Goal: Information Seeking & Learning: Learn about a topic

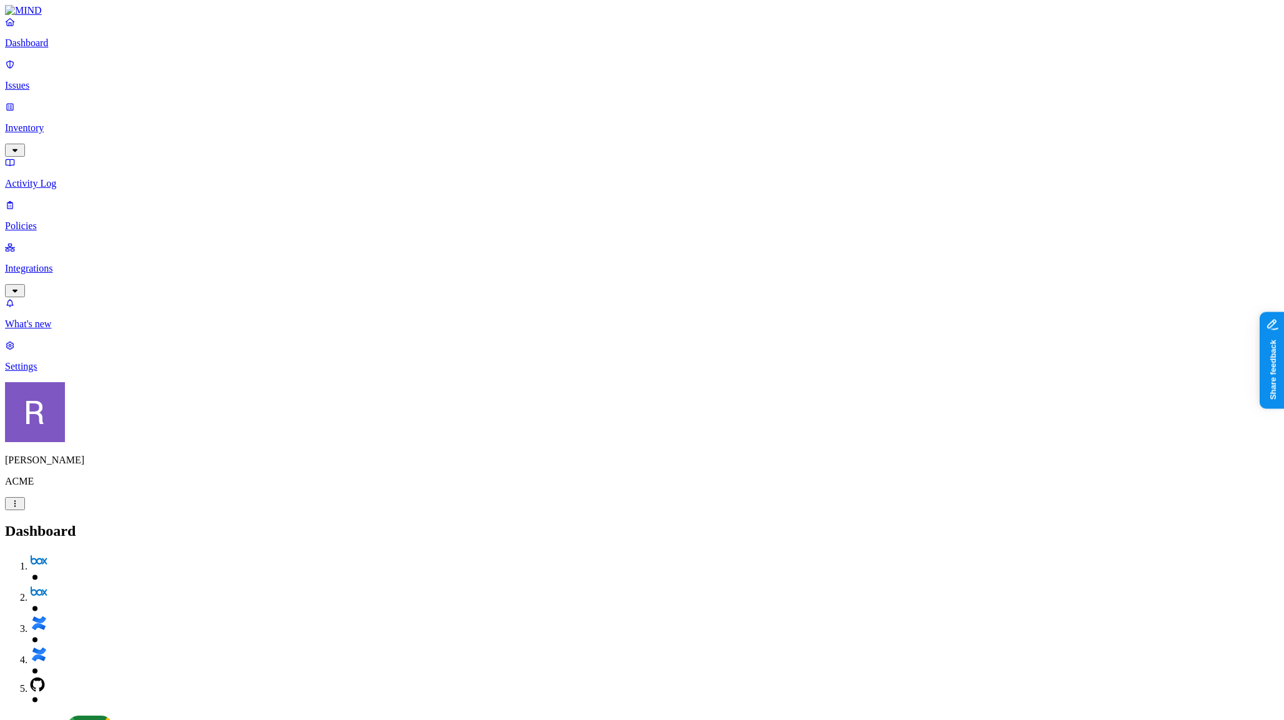
scroll to position [60, 0]
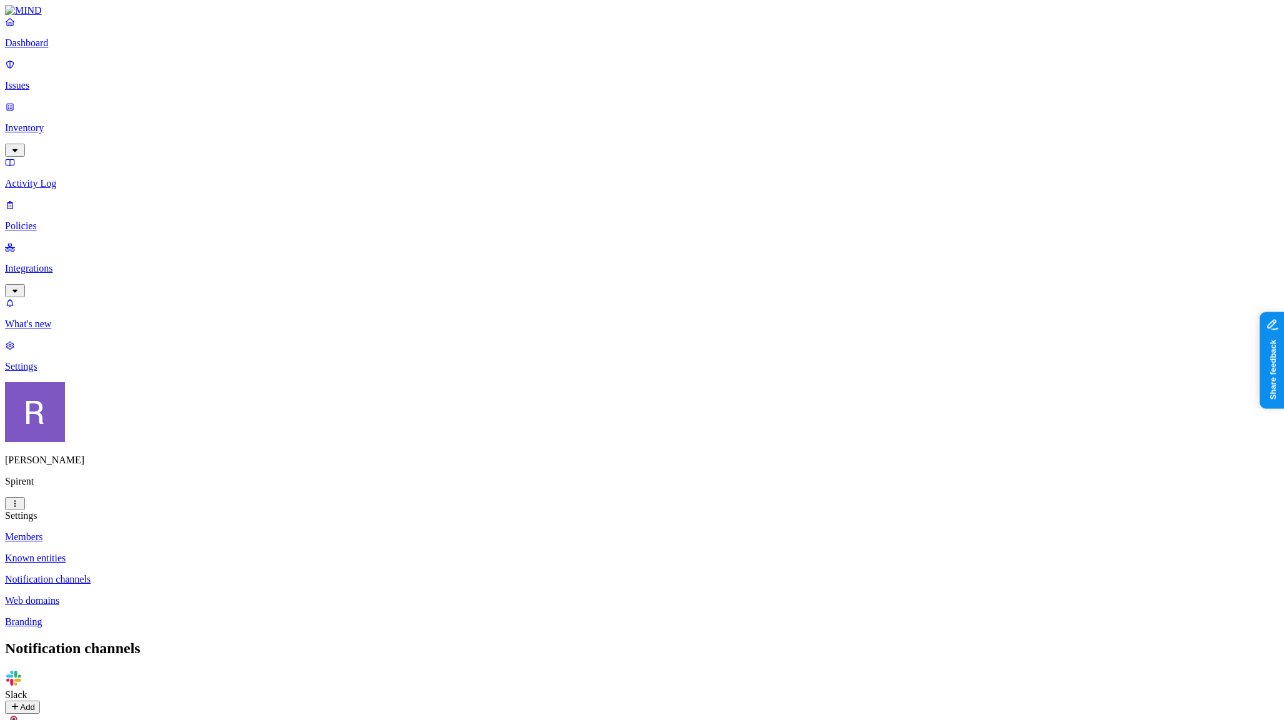
click at [87, 221] on p "Policies" at bounding box center [642, 226] width 1274 height 11
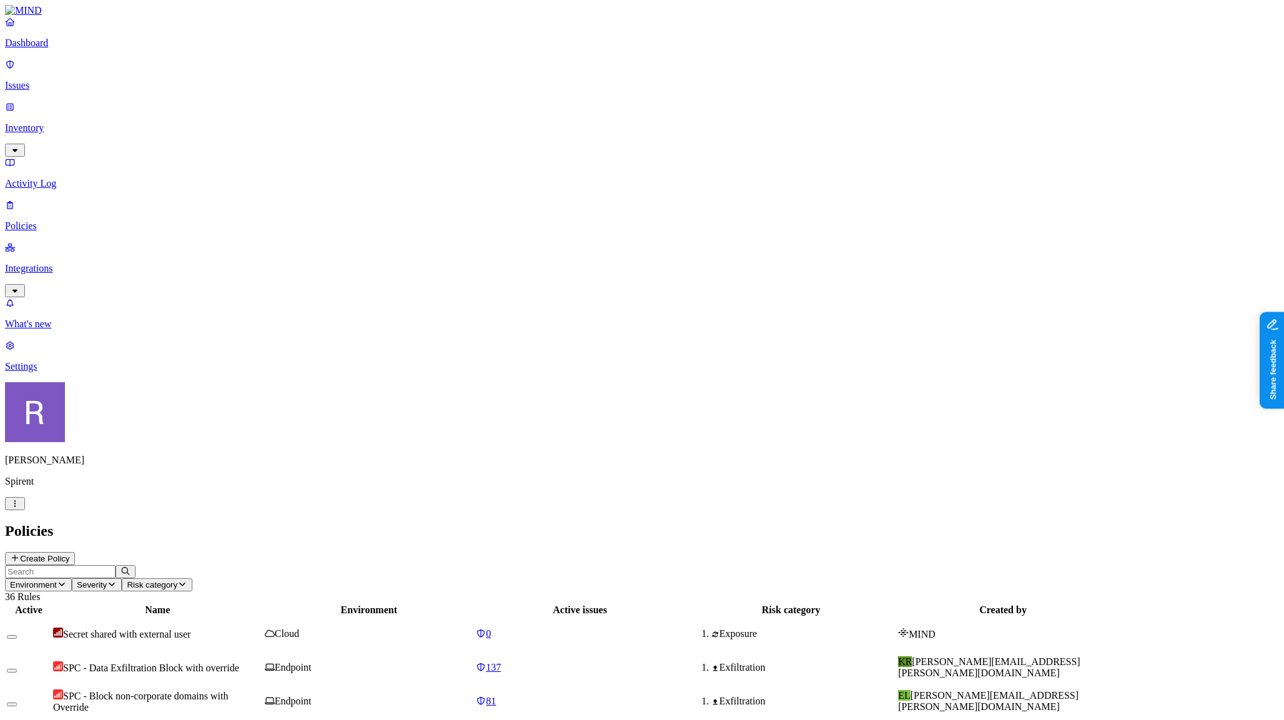
click at [74, 81] on p "Issues" at bounding box center [642, 85] width 1274 height 11
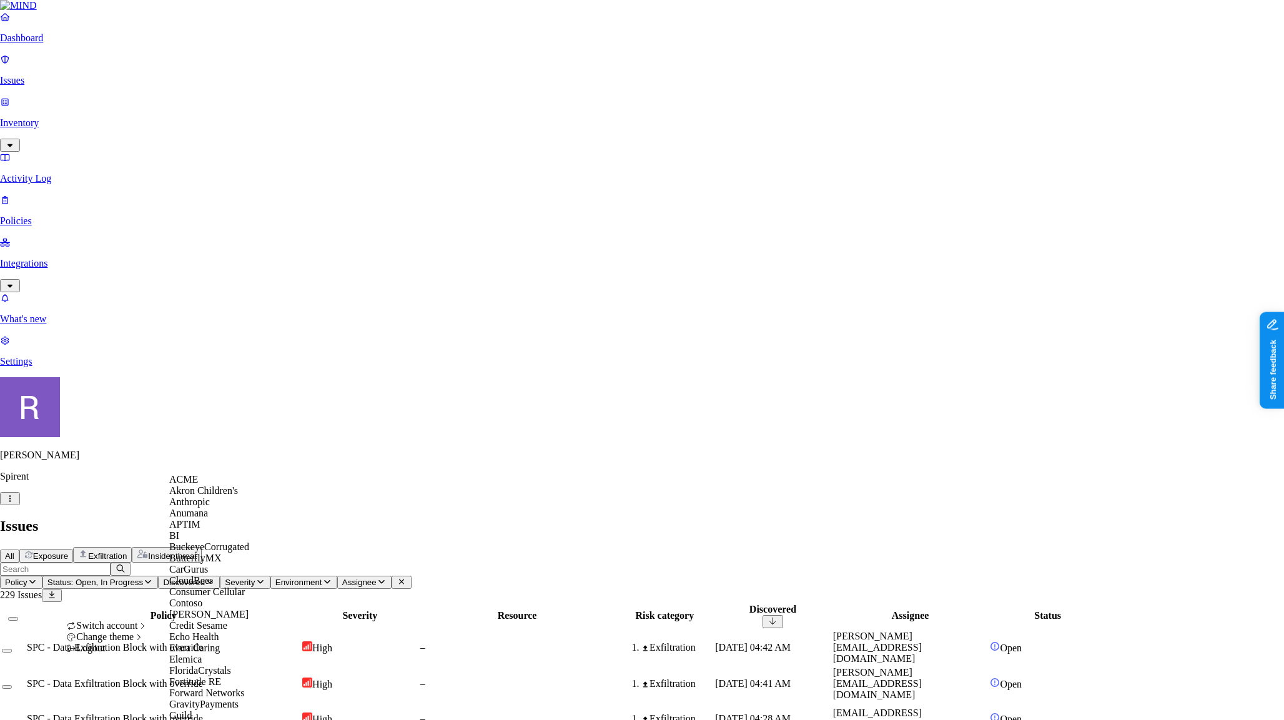
scroll to position [333, 0]
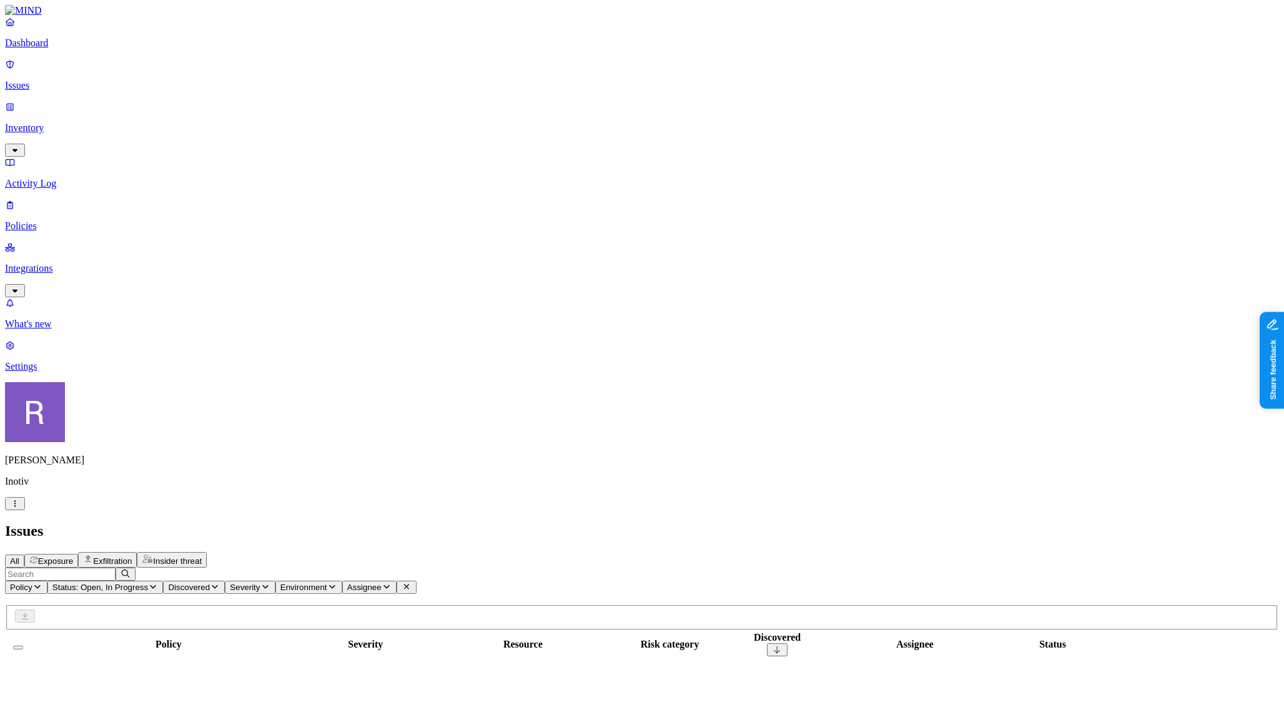
click at [57, 263] on p "Integrations" at bounding box center [642, 268] width 1274 height 11
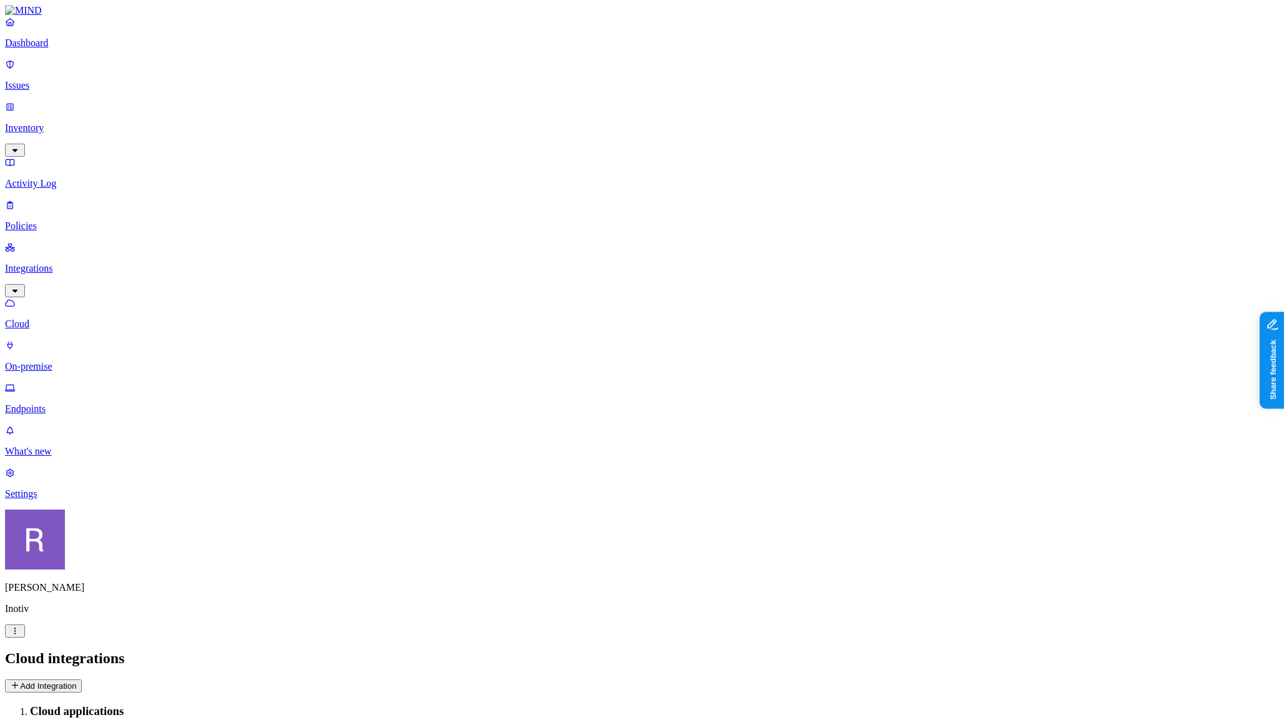
click at [60, 404] on p "Endpoints" at bounding box center [642, 409] width 1274 height 11
click at [74, 221] on p "Policies" at bounding box center [642, 226] width 1274 height 11
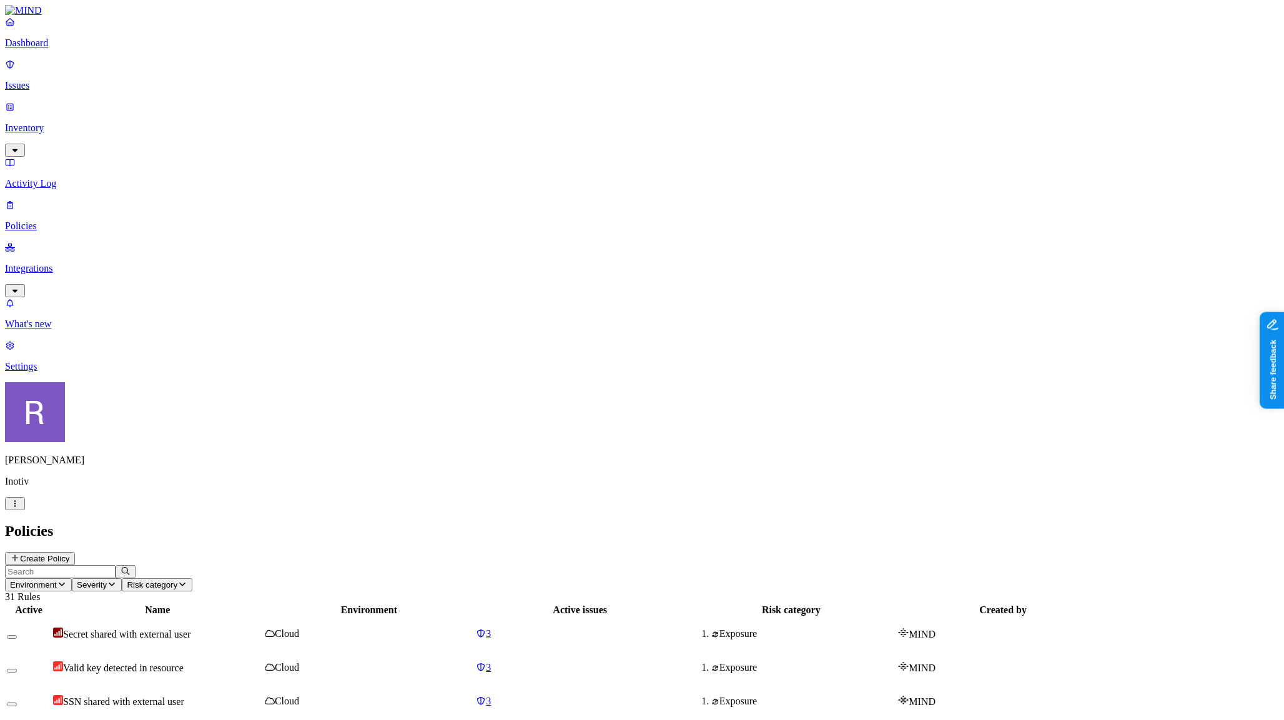
scroll to position [1, 0]
click at [116, 565] on input "text" at bounding box center [60, 571] width 111 height 13
type input "pii"
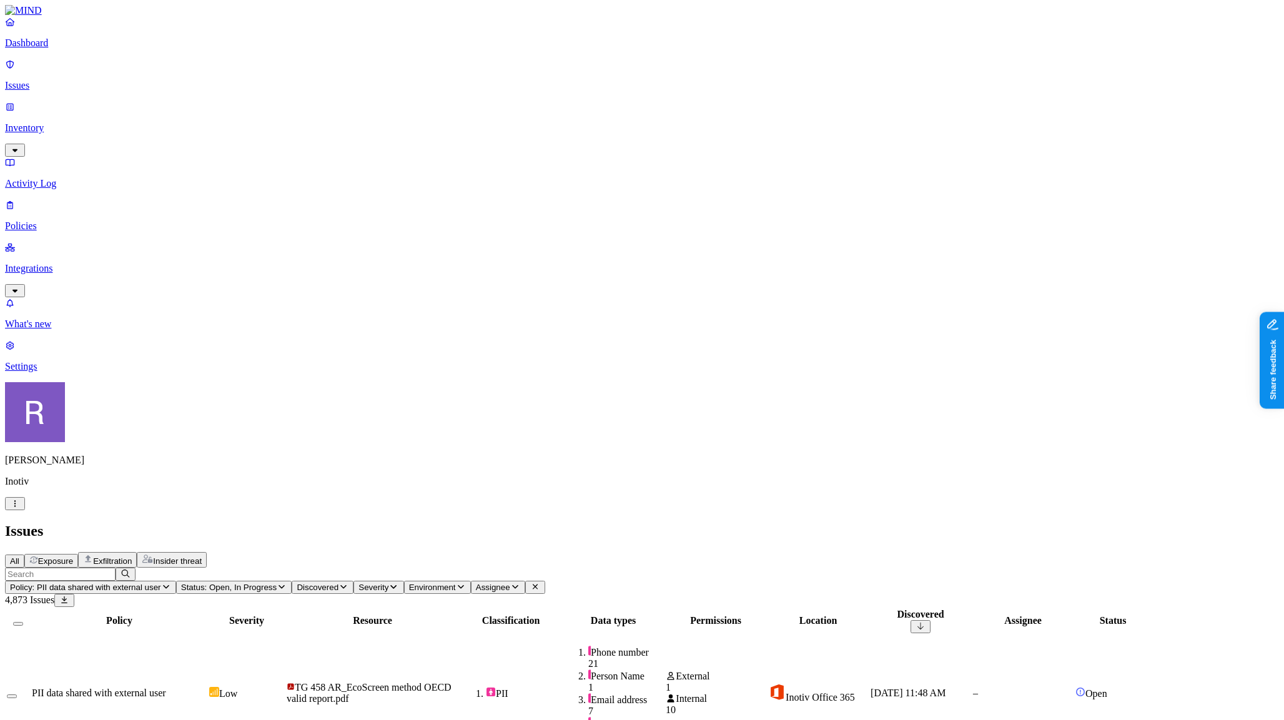
drag, startPoint x: 773, startPoint y: 104, endPoint x: 975, endPoint y: 122, distance: 202.0
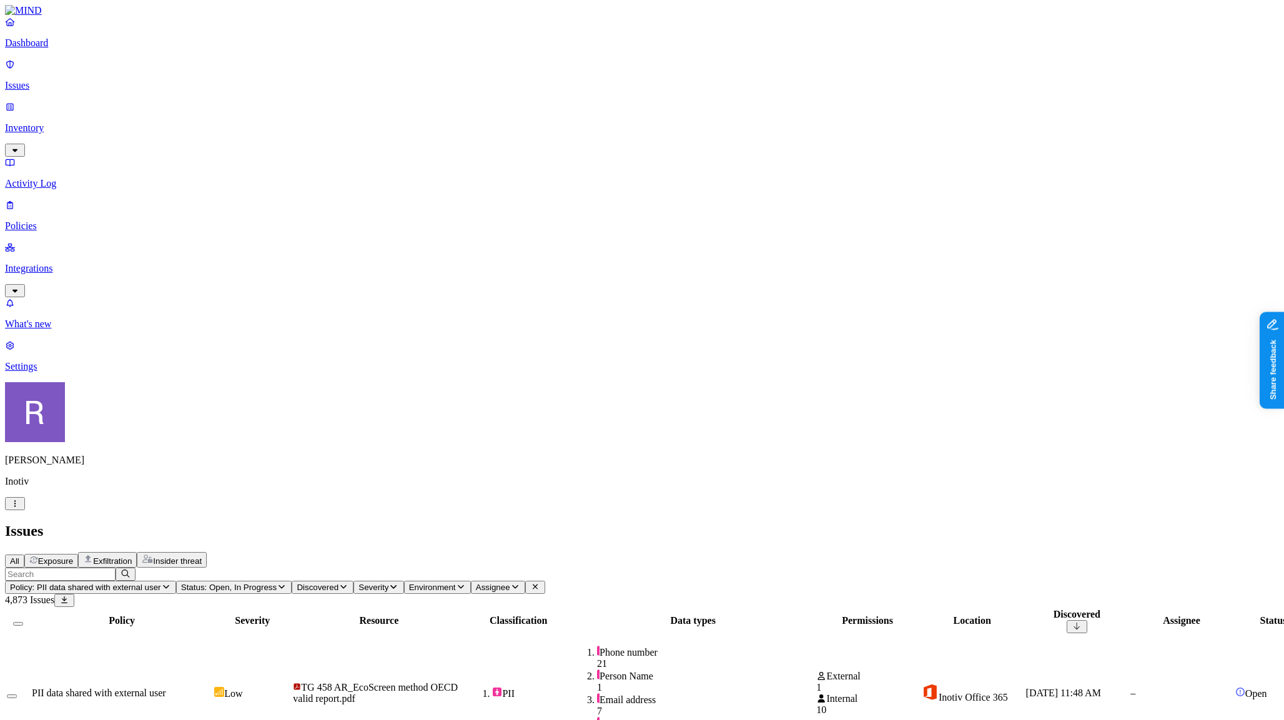
drag, startPoint x: 975, startPoint y: 102, endPoint x: 1049, endPoint y: 105, distance: 74.4
click at [888, 627] on div at bounding box center [768, 627] width 242 height 0
click at [339, 583] on span "Discovered" at bounding box center [318, 587] width 42 height 9
click at [538, 121] on div "Last 7 days" at bounding box center [538, 123] width 0 height 34
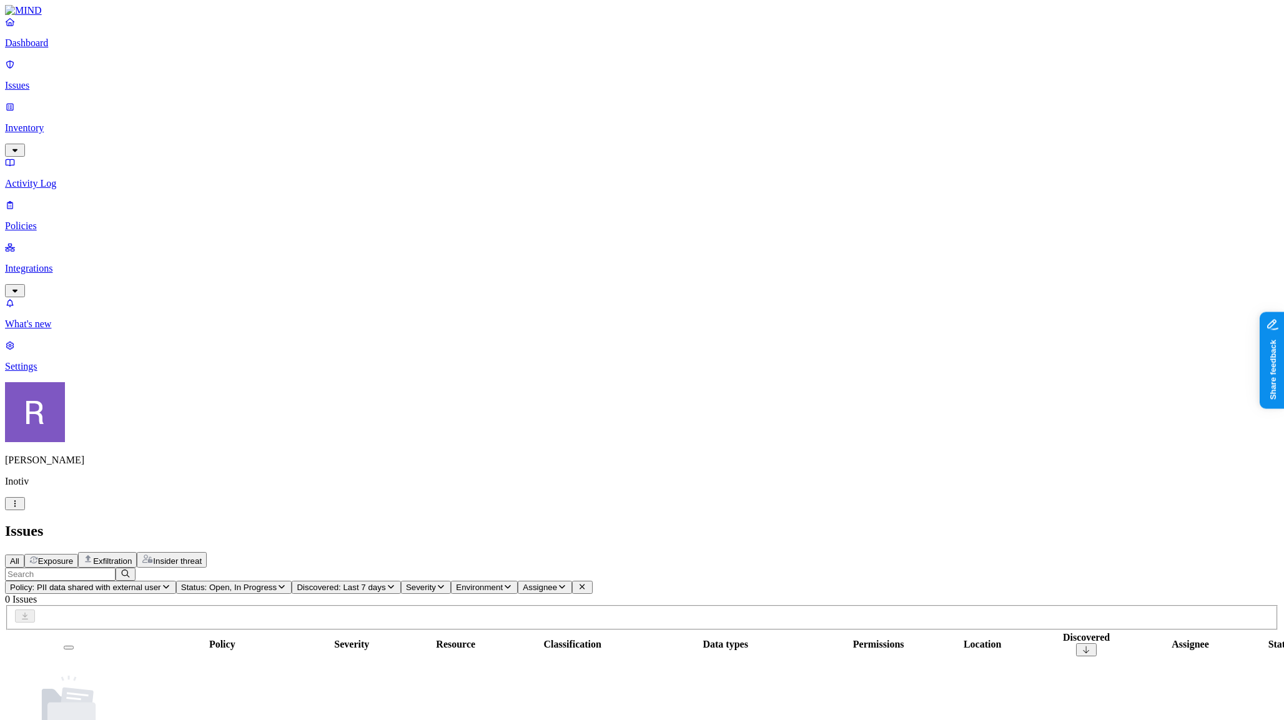
click at [385, 583] on span "Discovered: Last 7 days" at bounding box center [341, 587] width 89 height 9
click at [538, 147] on div "Last 30 days" at bounding box center [538, 157] width 0 height 34
click at [390, 583] on span "Discovered: Last 30 days" at bounding box center [344, 587] width 94 height 9
click at [538, 104] on div "All" at bounding box center [538, 100] width 0 height 11
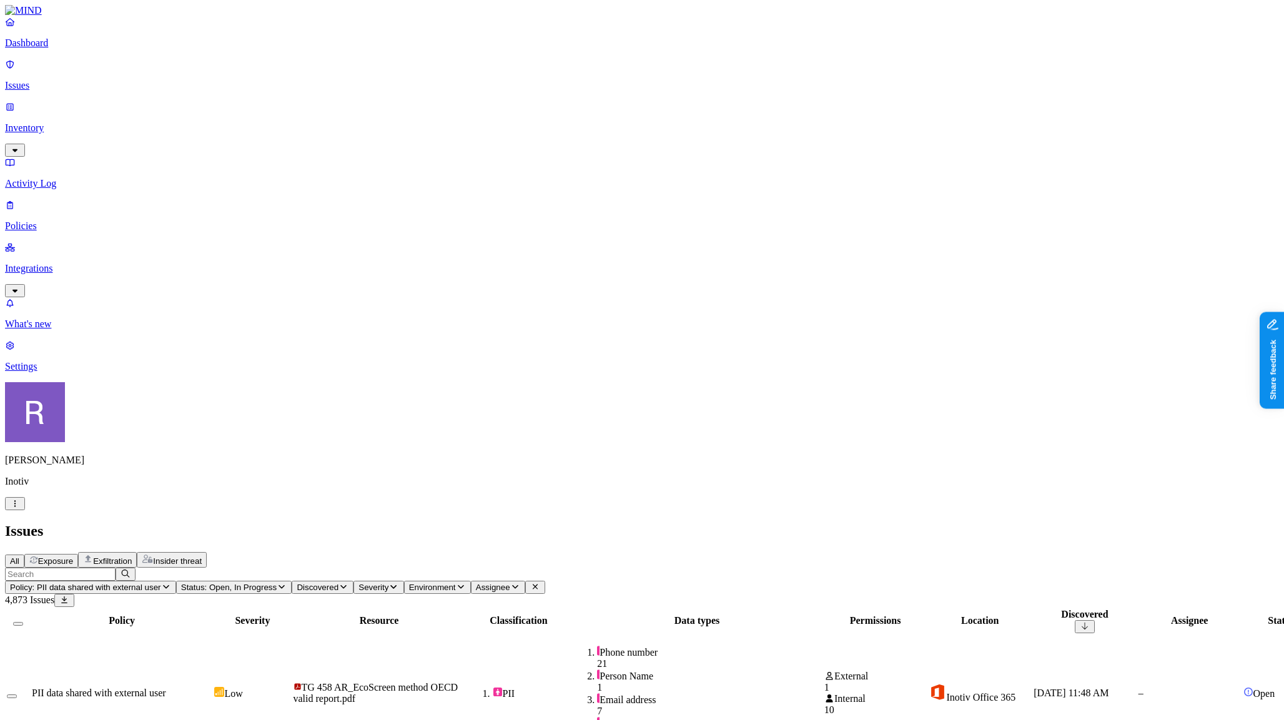
click at [79, 372] on link "Settings" at bounding box center [642, 356] width 1274 height 32
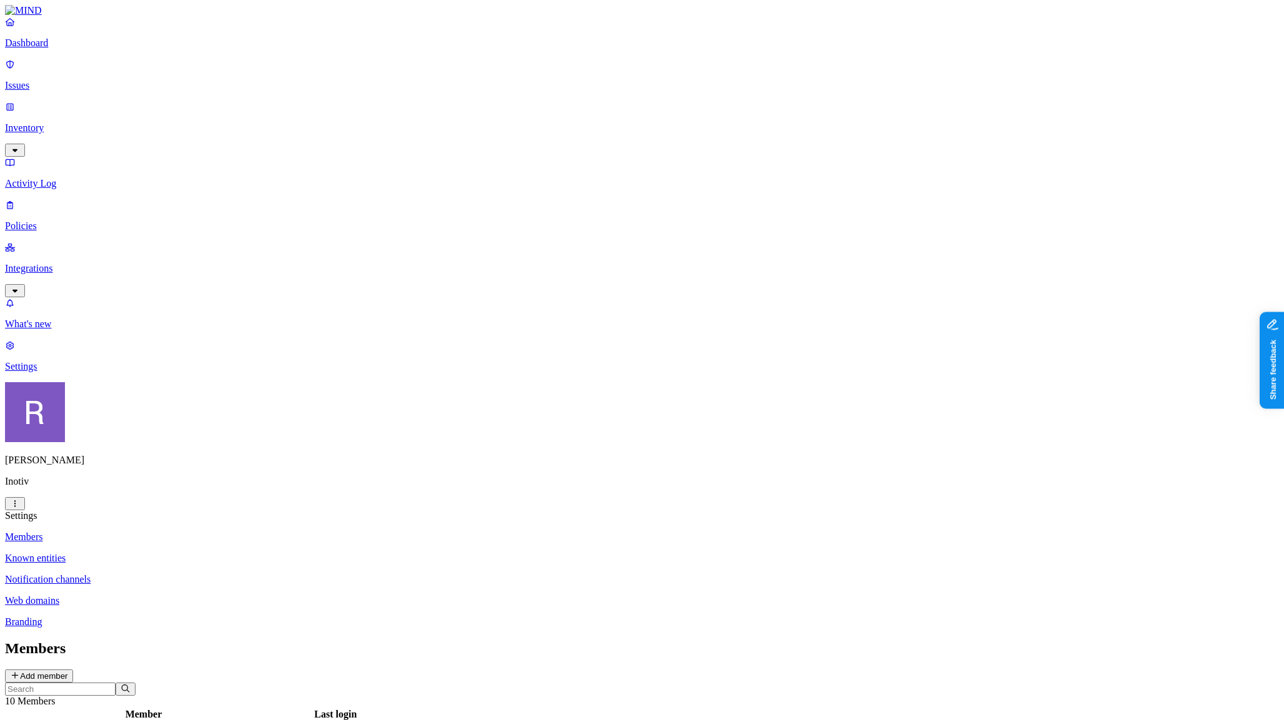
click at [194, 574] on p "Notification channels" at bounding box center [642, 579] width 1274 height 11
click at [36, 263] on p "Integrations" at bounding box center [642, 268] width 1274 height 11
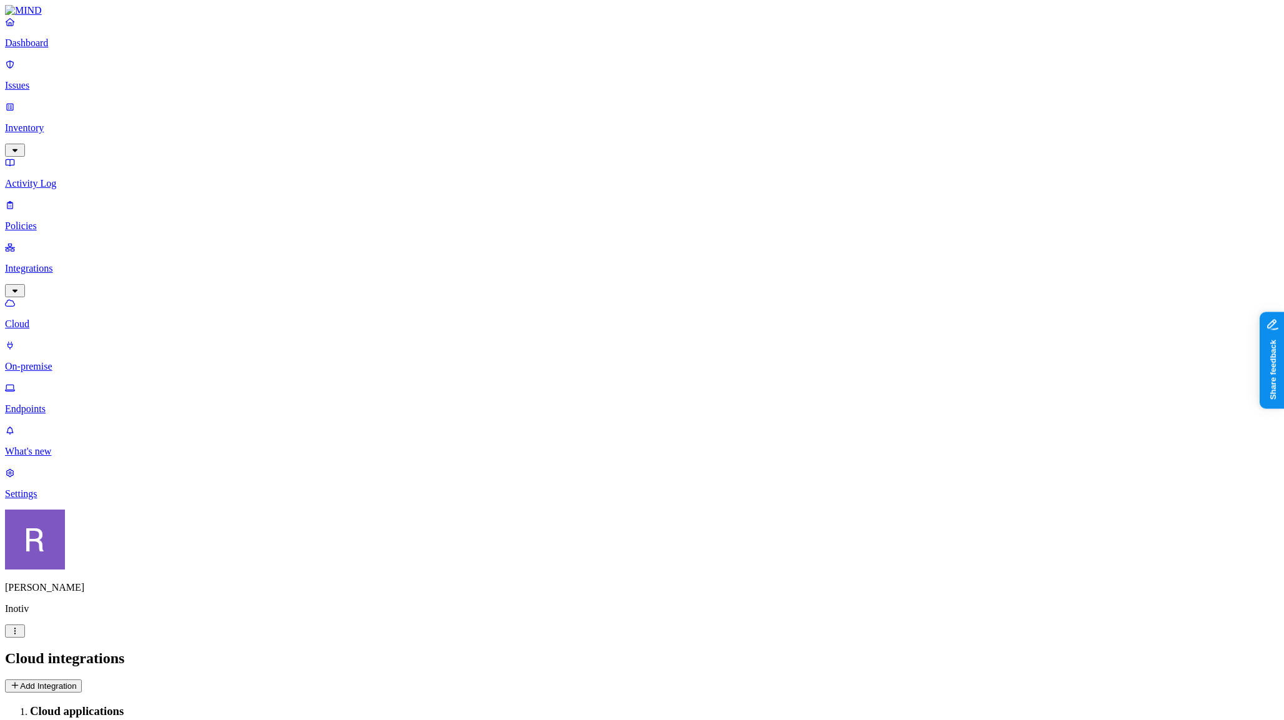
click at [77, 122] on p "Inventory" at bounding box center [642, 127] width 1274 height 11
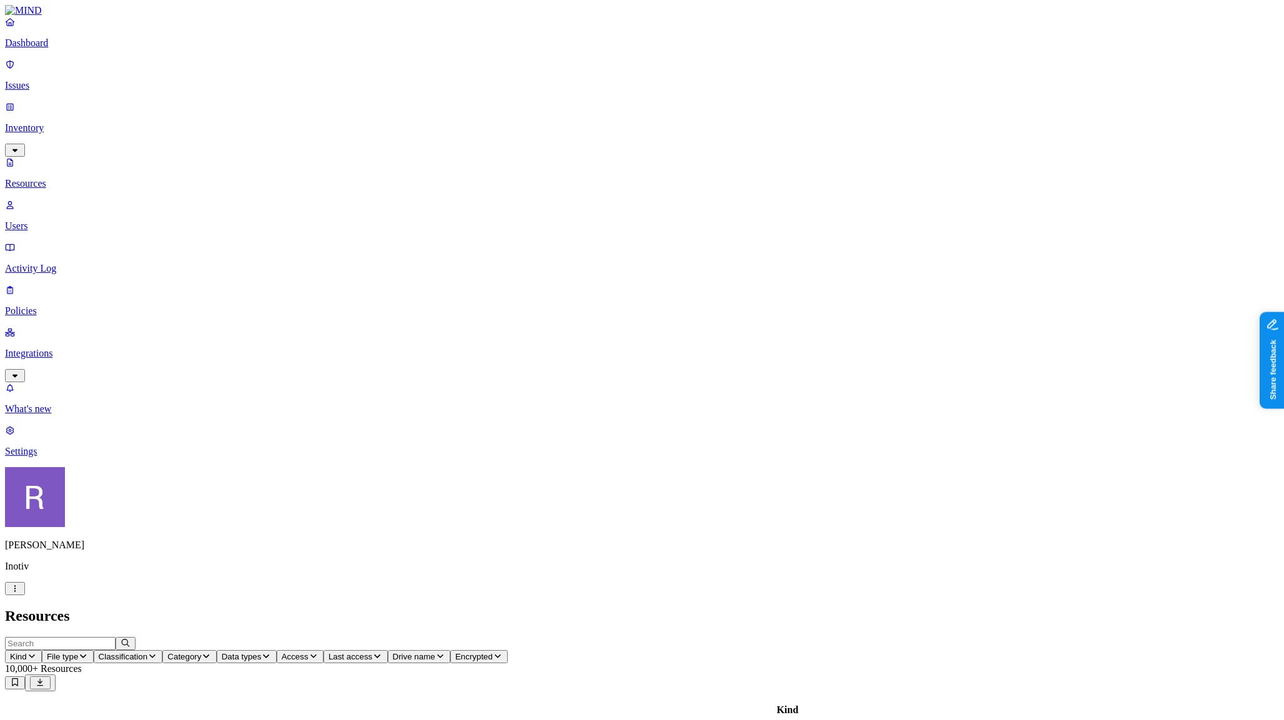
click at [262, 652] on span "Data types" at bounding box center [242, 656] width 40 height 9
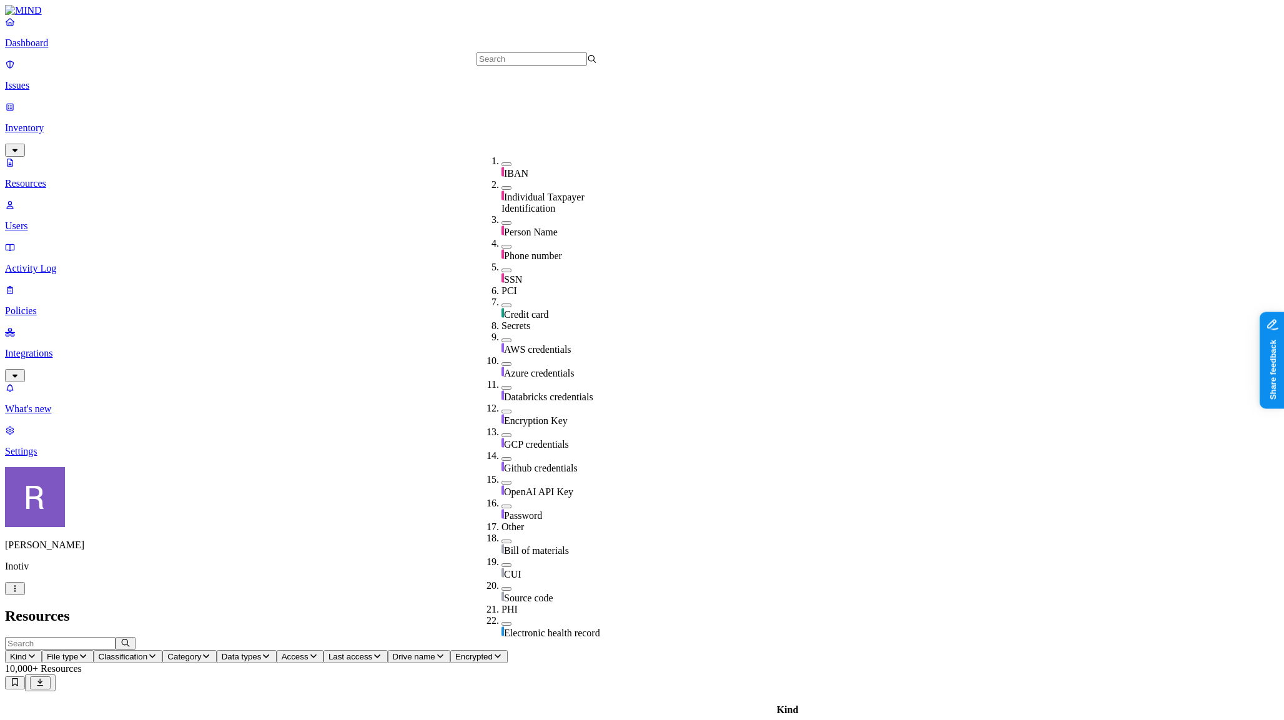
scroll to position [206, 0]
click at [502, 339] on img at bounding box center [503, 344] width 2 height 10
click at [502, 328] on button "button" at bounding box center [507, 334] width 10 height 13
click at [148, 652] on span "Classification" at bounding box center [123, 656] width 49 height 9
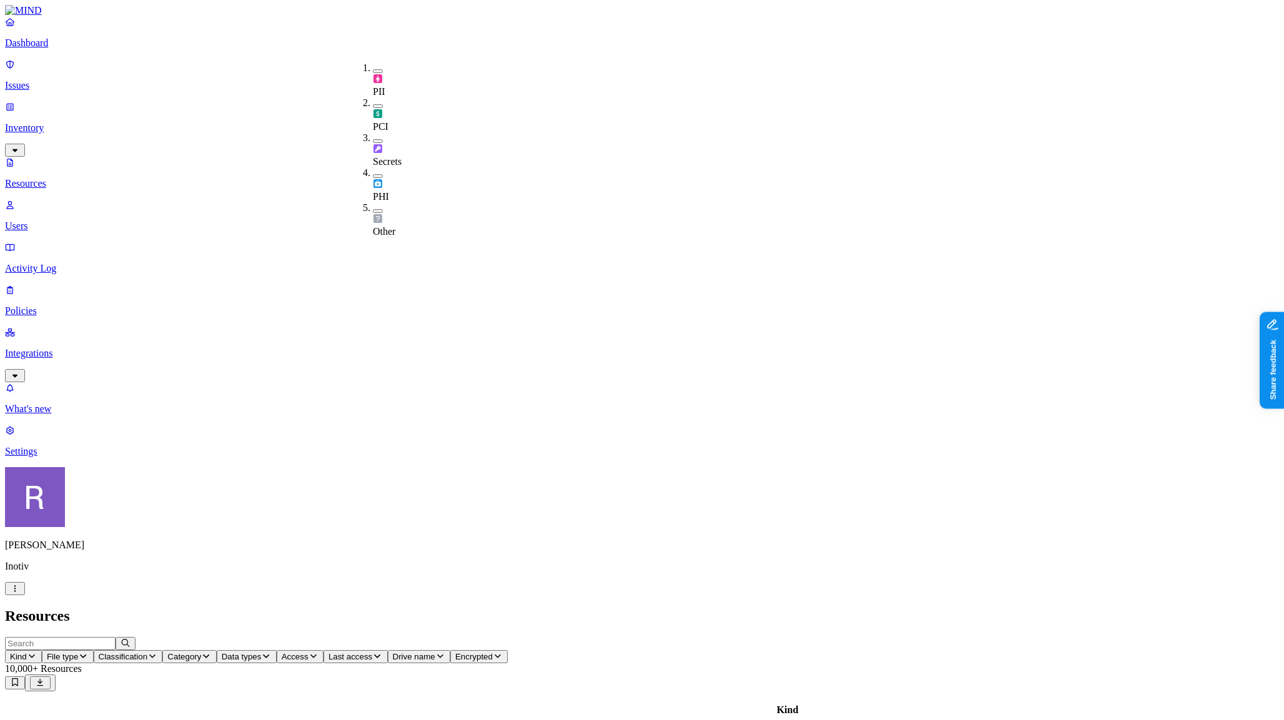
click at [72, 199] on link "Users" at bounding box center [642, 215] width 1274 height 32
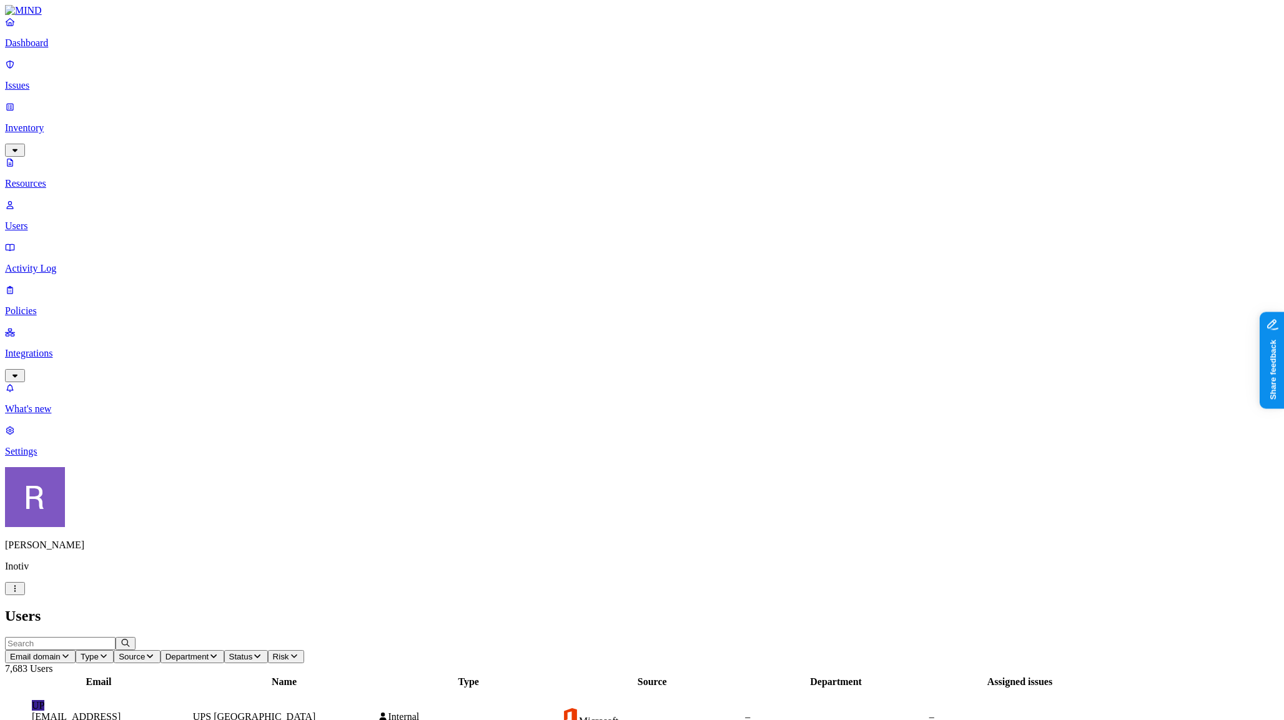
click at [59, 305] on p "Policies" at bounding box center [642, 310] width 1274 height 11
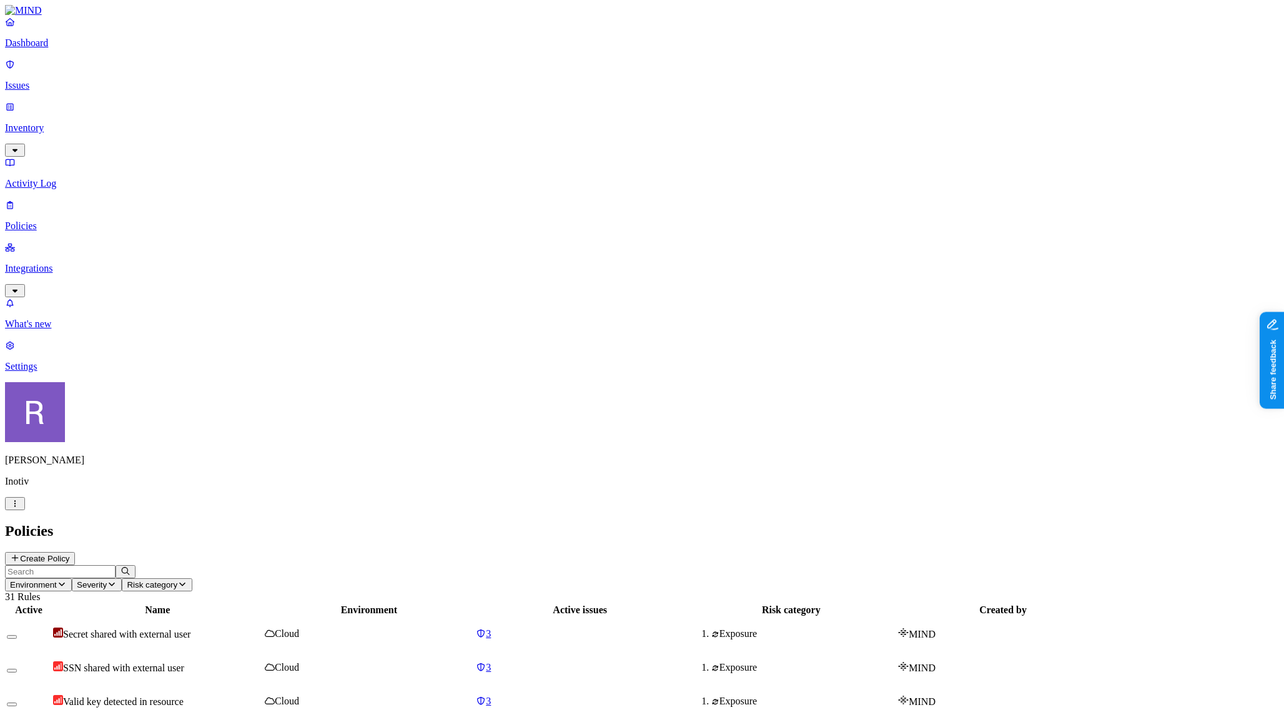
click at [53, 372] on p "Settings" at bounding box center [642, 366] width 1274 height 11
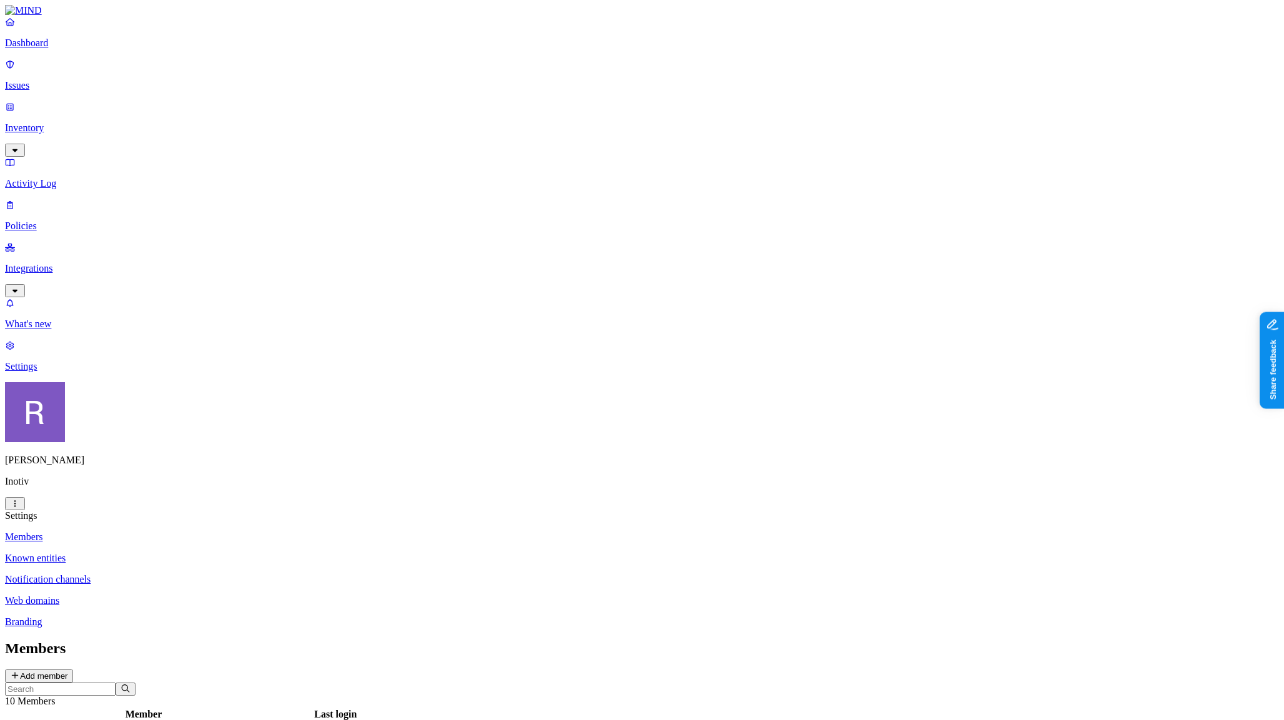
click at [173, 617] on p "Branding" at bounding box center [642, 622] width 1274 height 11
click at [42, 221] on p "Policies" at bounding box center [642, 226] width 1274 height 11
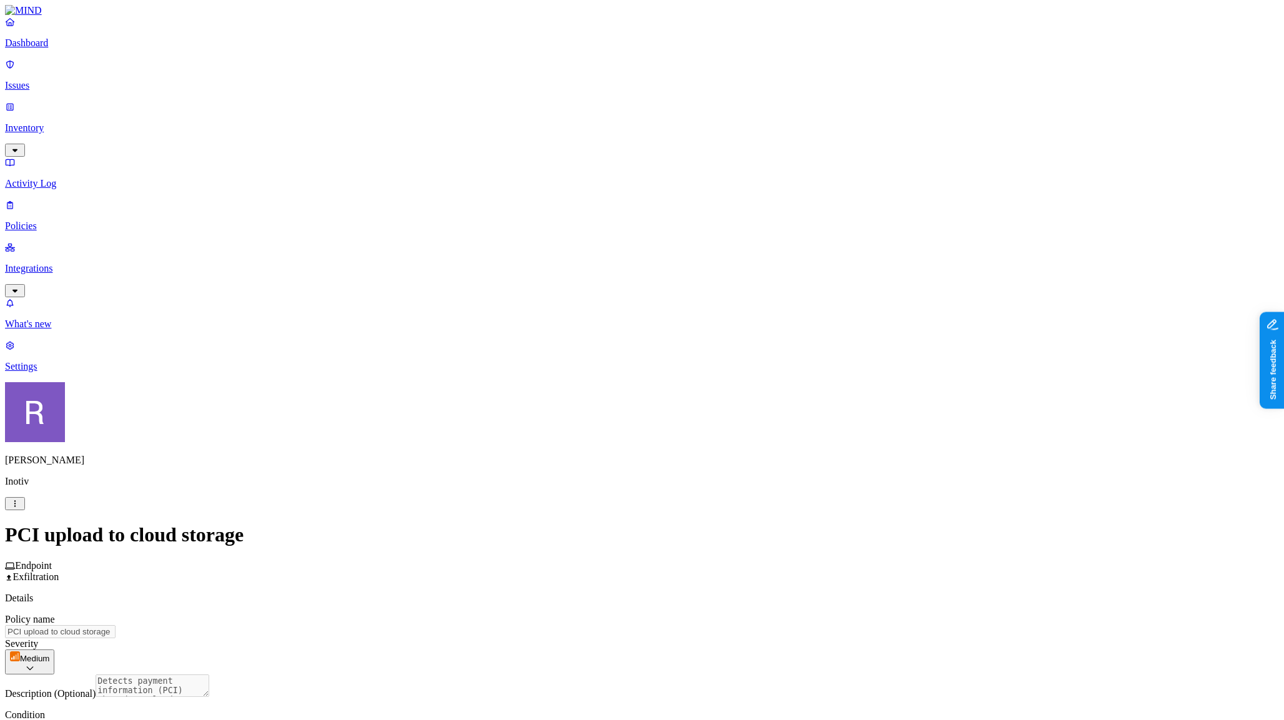
scroll to position [290, 0]
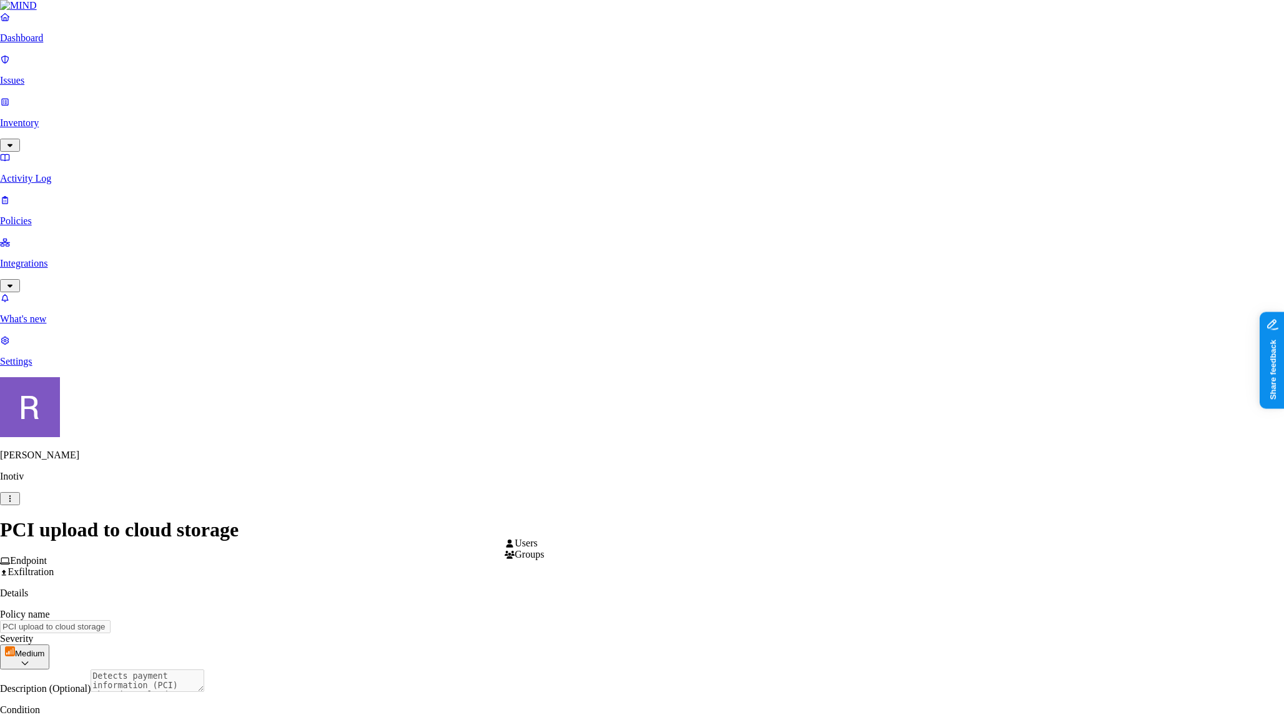
click at [540, 531] on html "Dashboard Issues Inventory Activity Log Policies Integrations What's new 1 Sett…" at bounding box center [642, 681] width 1284 height 1363
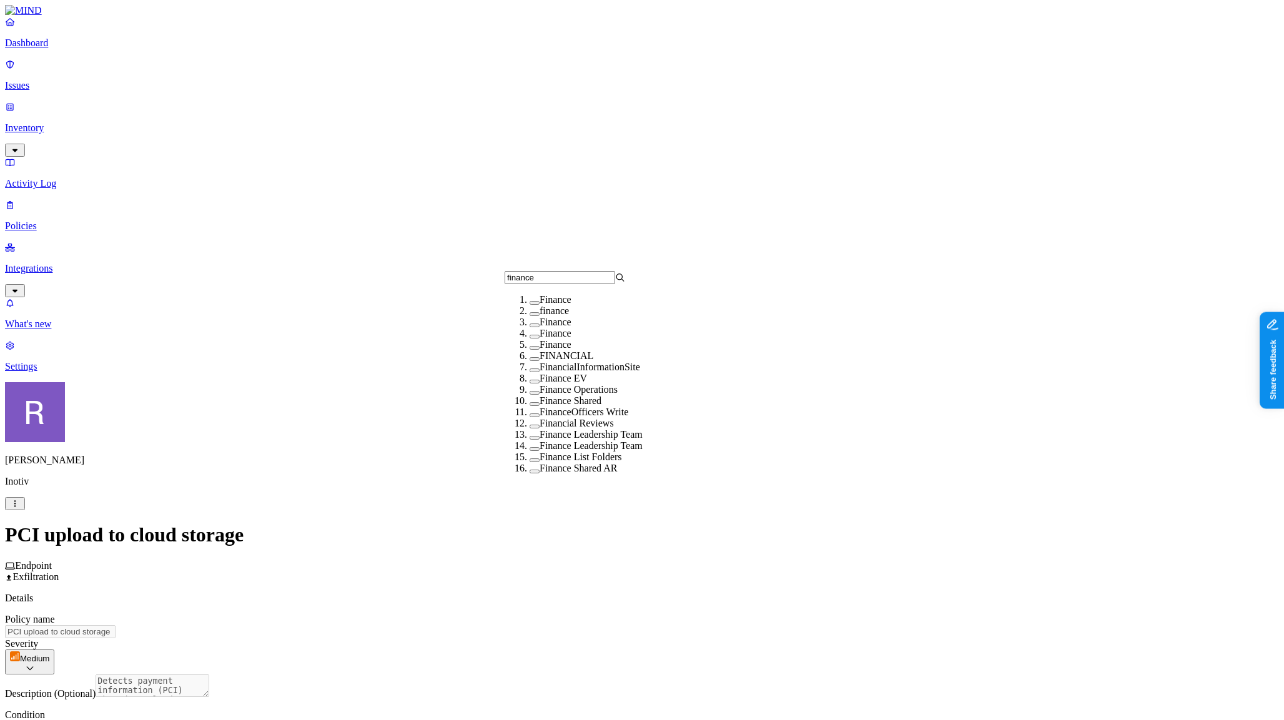
type input "financer"
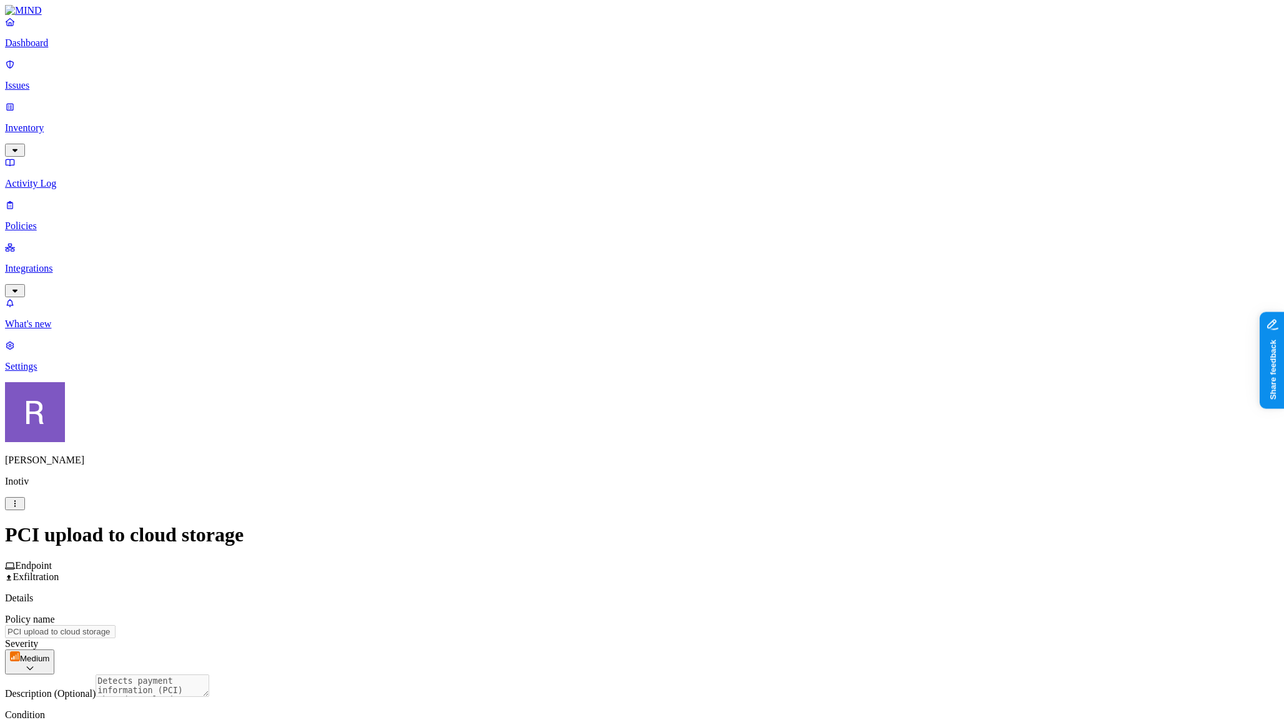
scroll to position [440, 0]
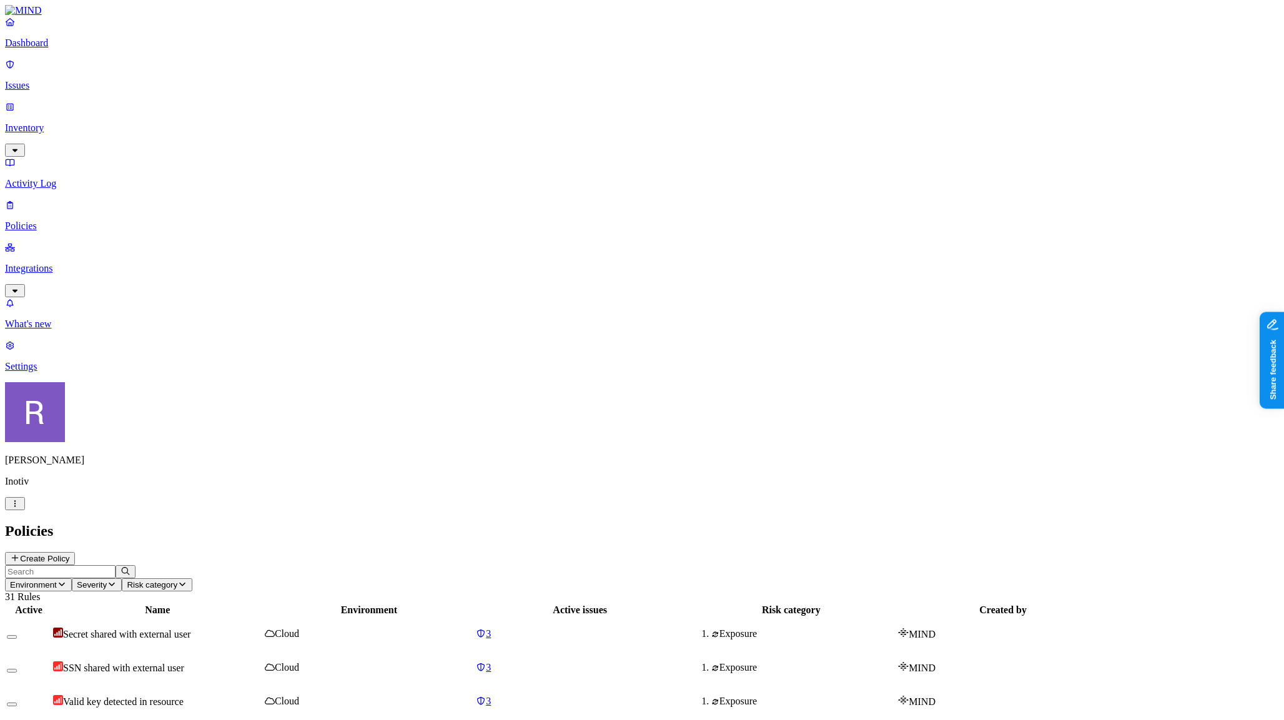
click at [55, 82] on p "Issues" at bounding box center [642, 85] width 1274 height 11
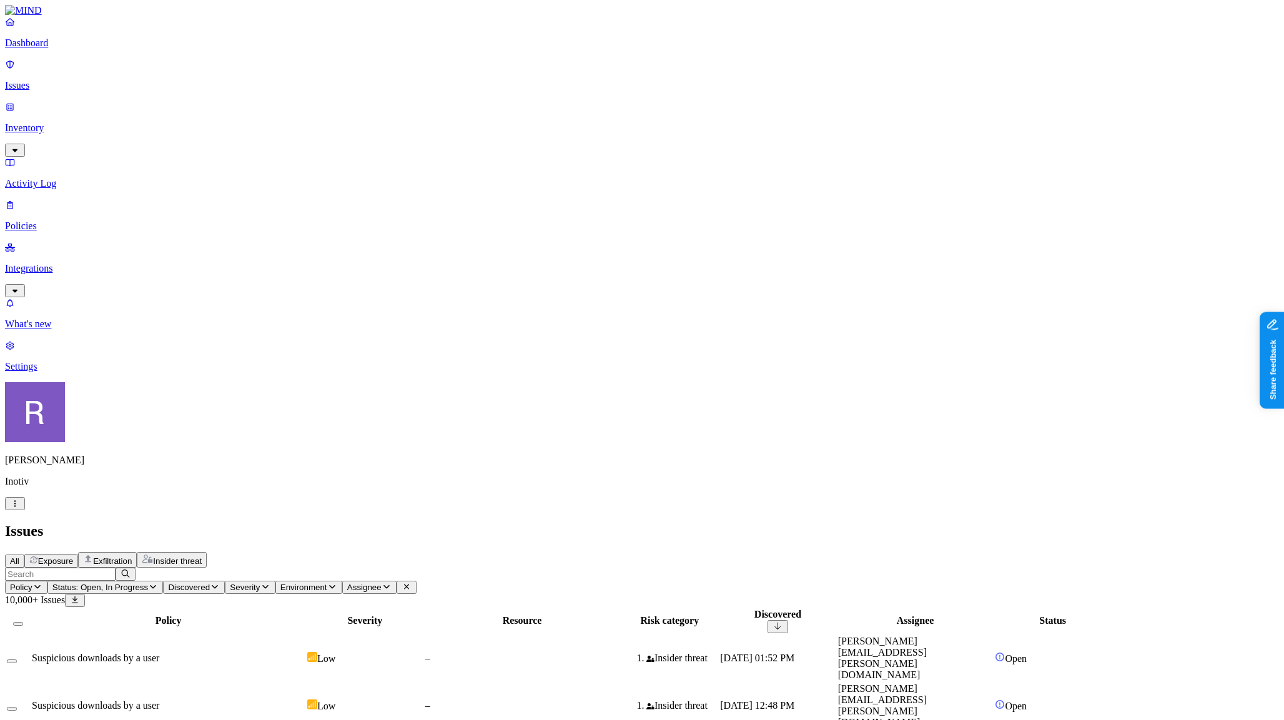
click at [64, 199] on link "Policies" at bounding box center [642, 215] width 1274 height 32
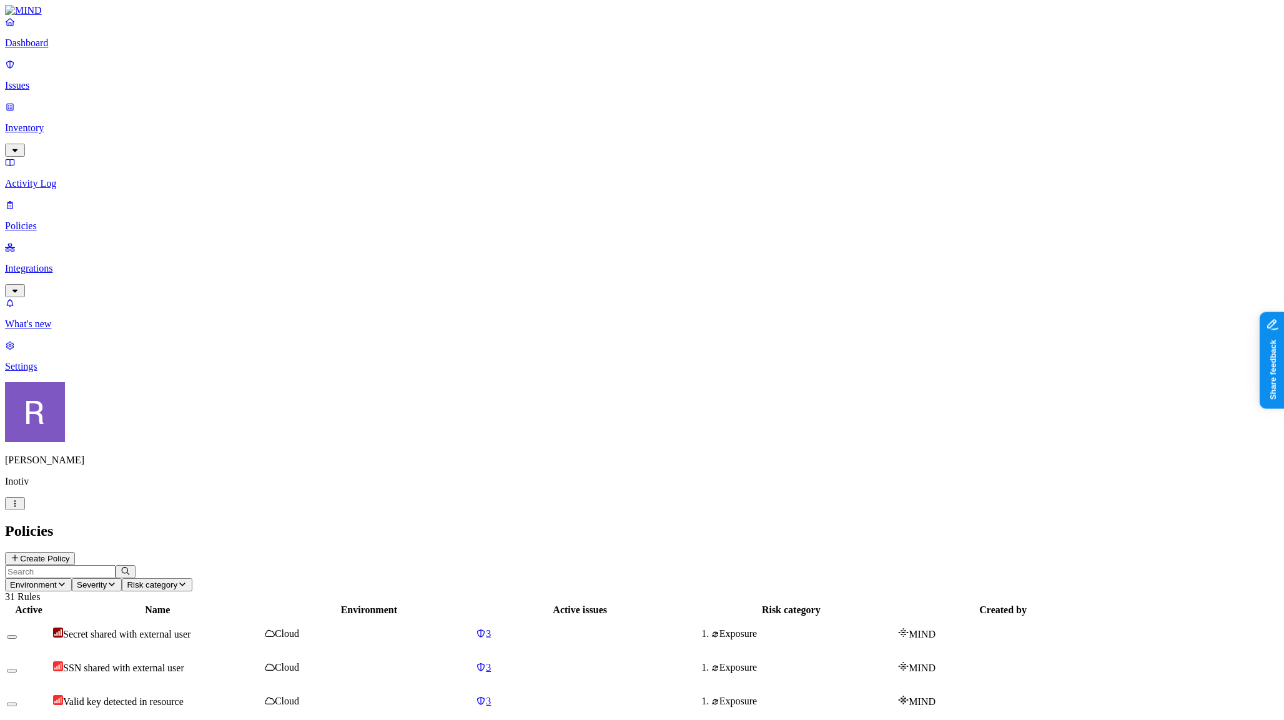
click at [57, 580] on span "Environment" at bounding box center [33, 584] width 47 height 9
click at [192, 578] on button "Risk category" at bounding box center [157, 584] width 71 height 13
click at [122, 578] on button "Severity" at bounding box center [97, 584] width 50 height 13
click at [67, 580] on icon "button" at bounding box center [62, 584] width 10 height 8
click at [276, 109] on icon at bounding box center [281, 113] width 10 height 8
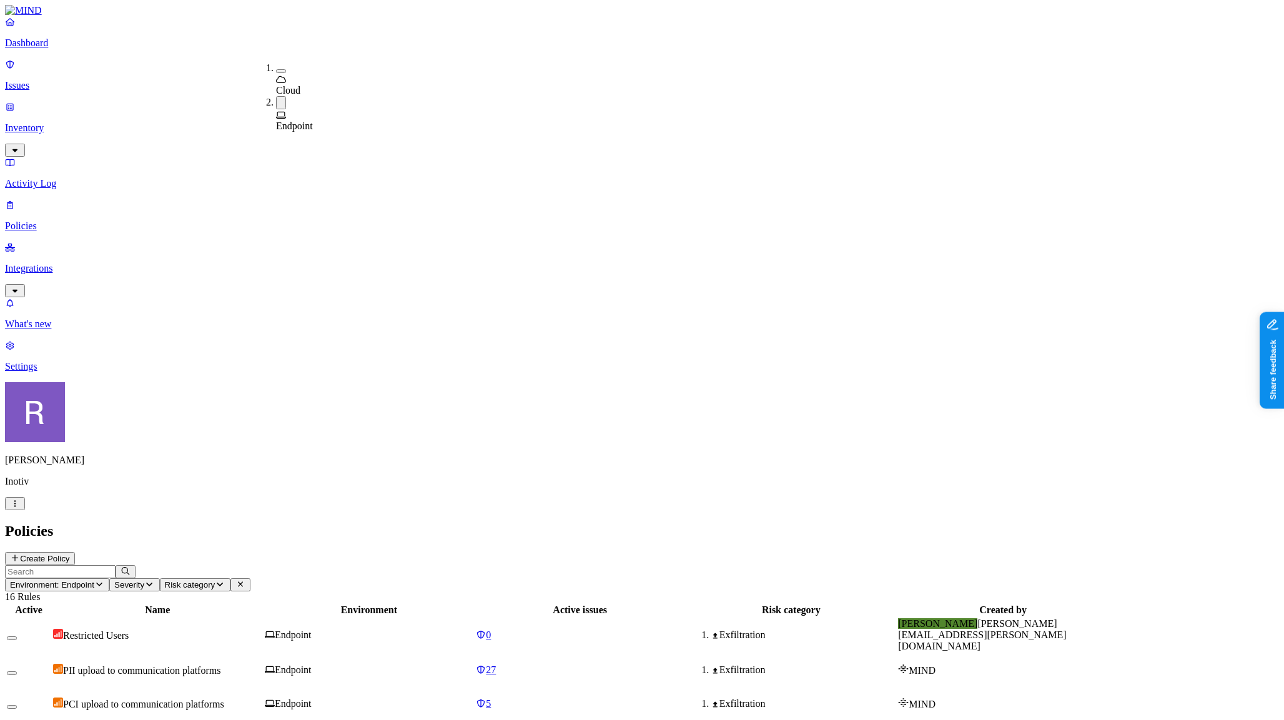
click at [680, 665] on div "27" at bounding box center [580, 670] width 208 height 11
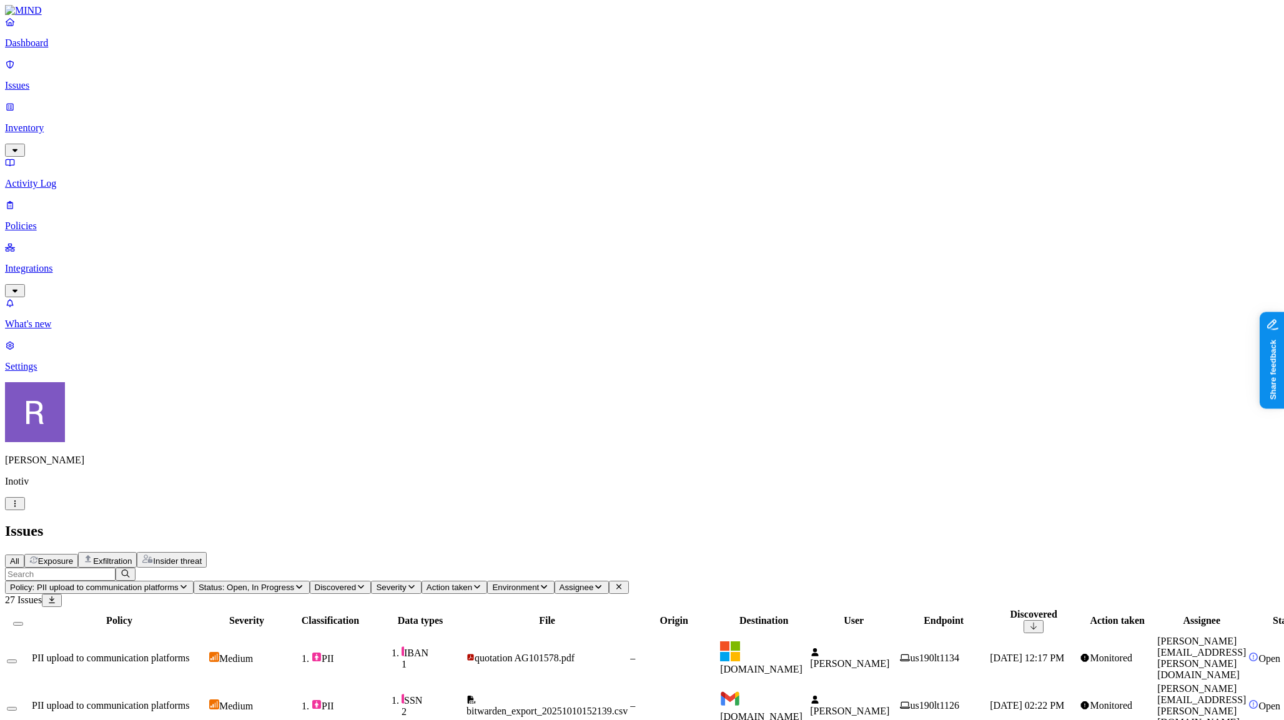
scroll to position [85, 0]
click at [62, 49] on p "Dashboard" at bounding box center [642, 42] width 1274 height 11
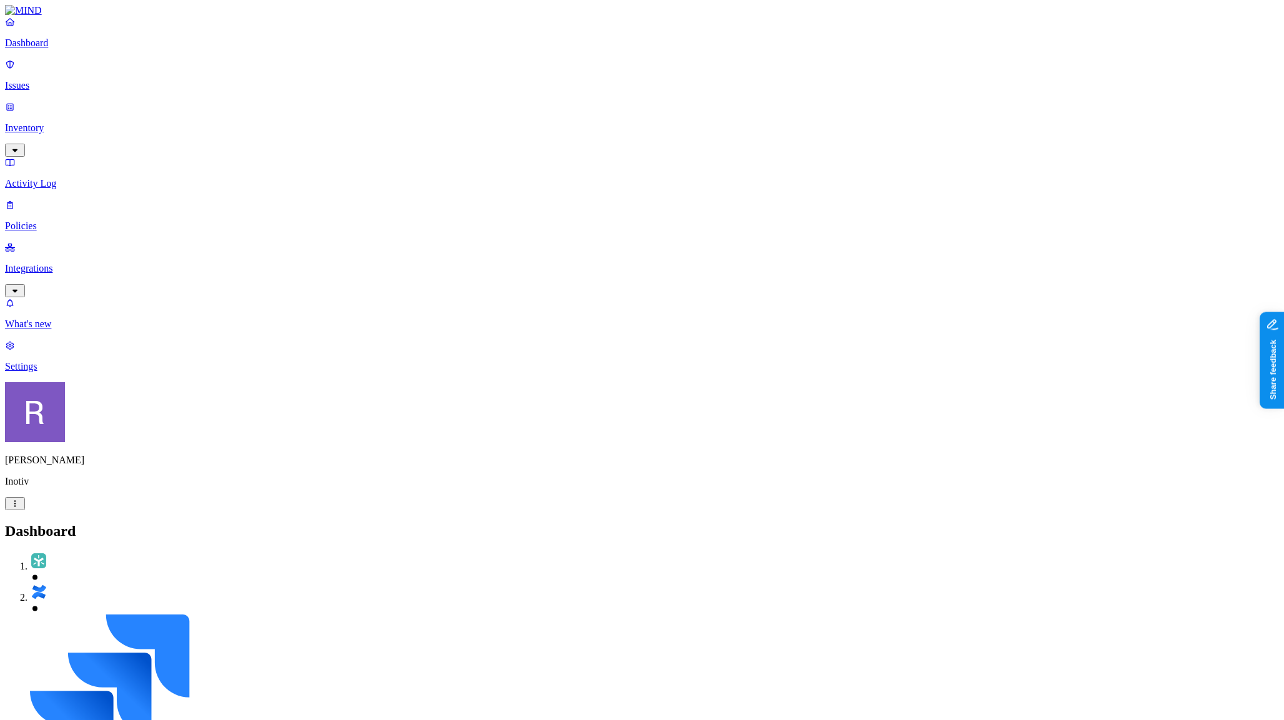
click at [60, 221] on p "Policies" at bounding box center [642, 226] width 1274 height 11
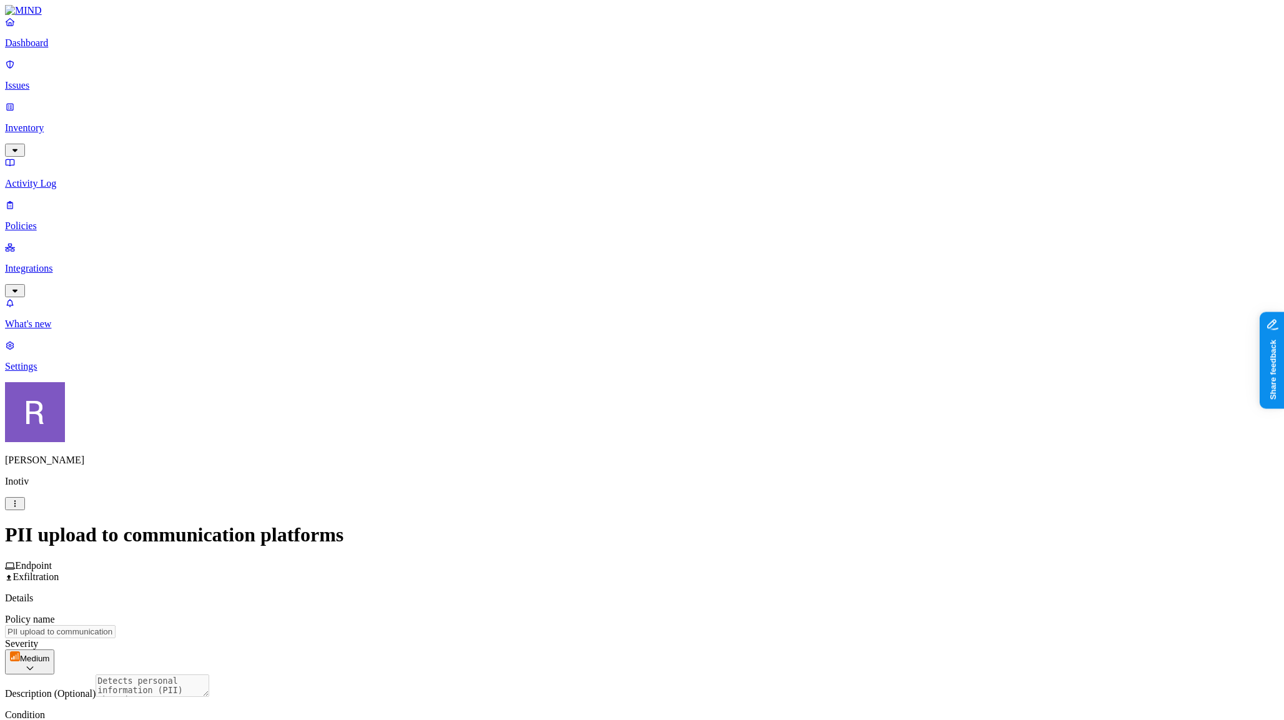
scroll to position [380, 0]
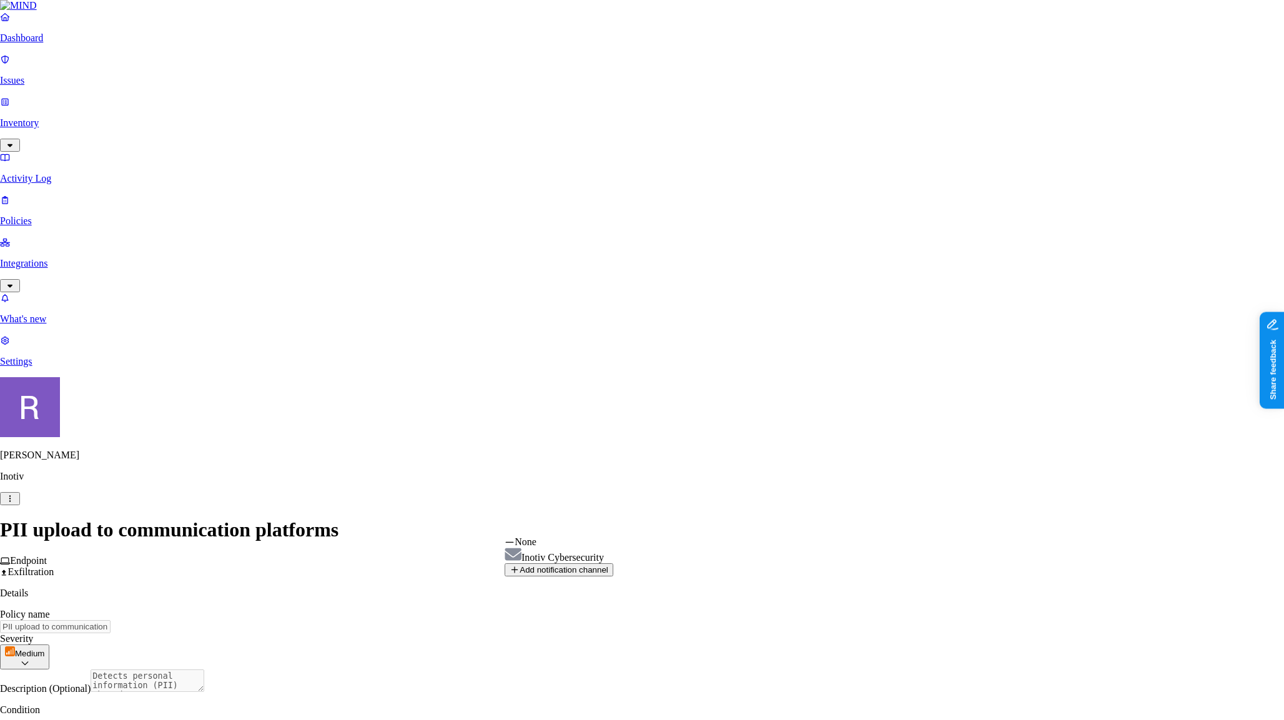
click at [625, 529] on html "Dashboard Issues Inventory Activity Log Policies Integrations What's new 1 Sett…" at bounding box center [642, 655] width 1284 height 1311
click at [989, 580] on html "Dashboard Issues Inventory Activity Log Policies Integrations What's new 1 Sett…" at bounding box center [642, 655] width 1284 height 1311
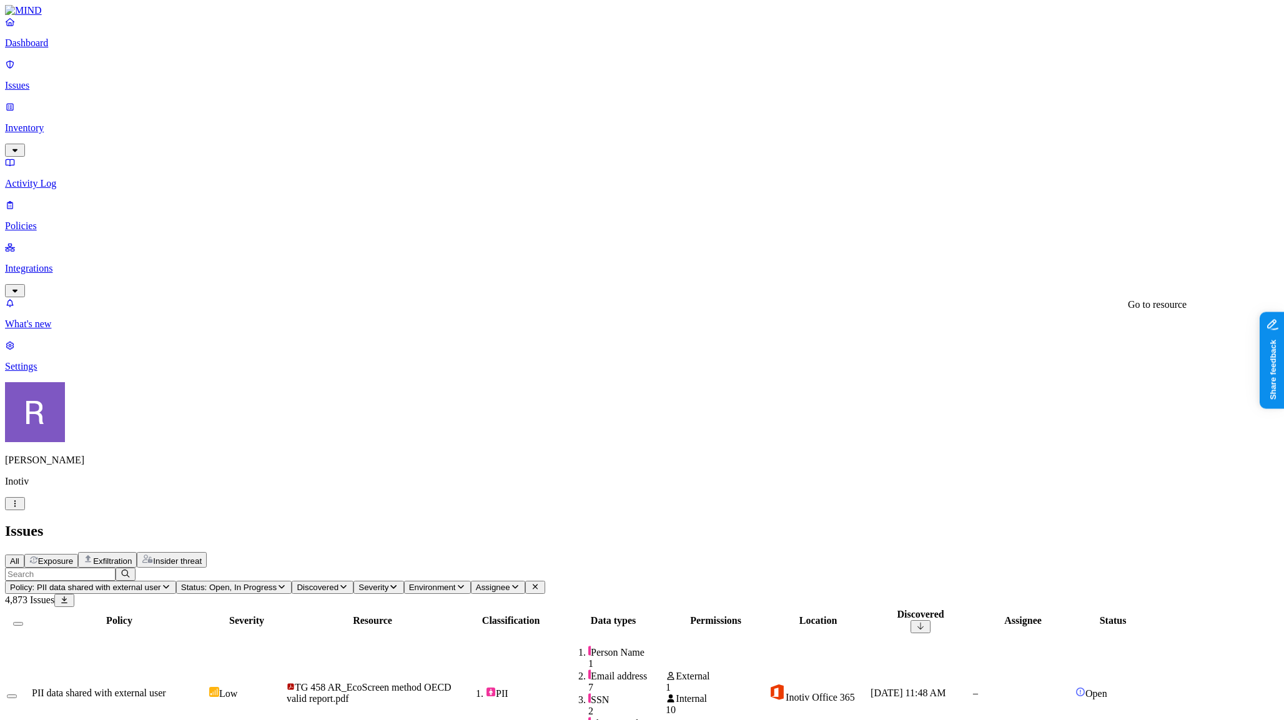
click at [69, 596] on icon at bounding box center [64, 600] width 10 height 8
click at [52, 81] on p "Issues" at bounding box center [642, 85] width 1274 height 11
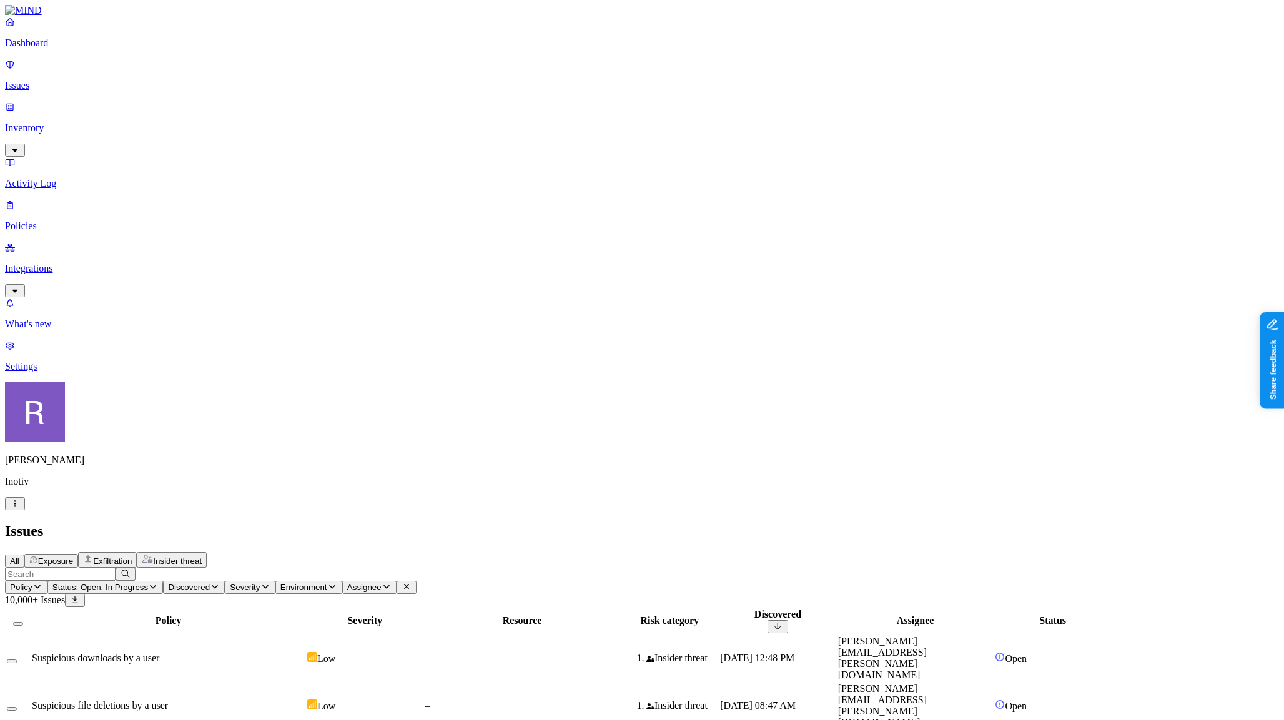
click at [31, 221] on p "Policies" at bounding box center [642, 226] width 1274 height 11
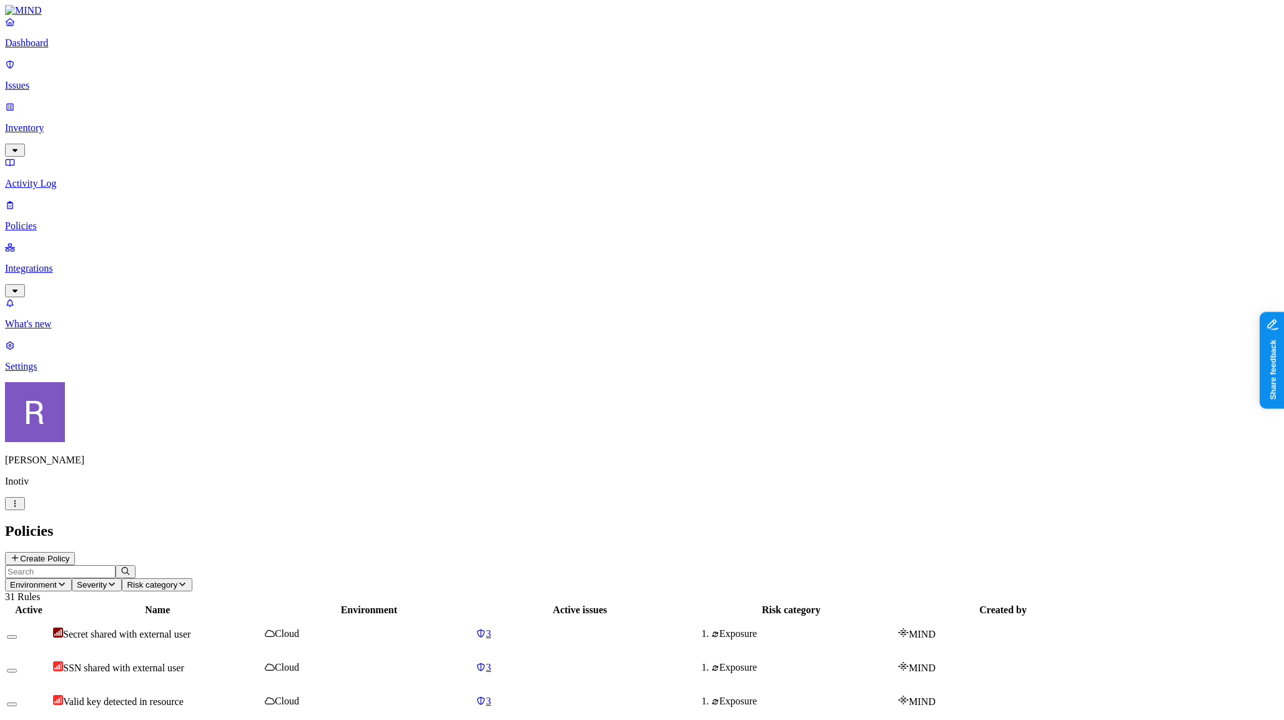
click at [116, 565] on input "text" at bounding box center [60, 571] width 111 height 13
type input "pii"
click at [145, 697] on span "PII upload to GenAI" at bounding box center [104, 702] width 82 height 11
click at [54, 80] on p "Issues" at bounding box center [642, 85] width 1274 height 11
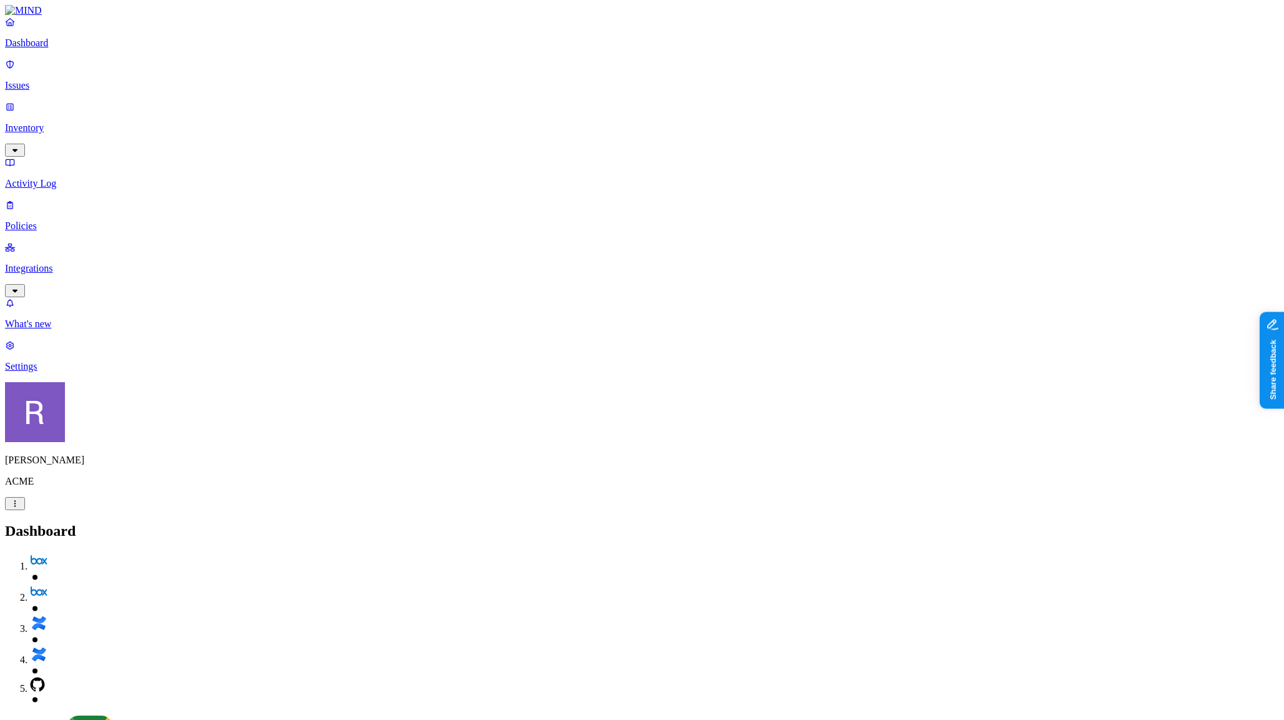
scroll to position [60, 0]
